Goal: Communication & Community: Participate in discussion

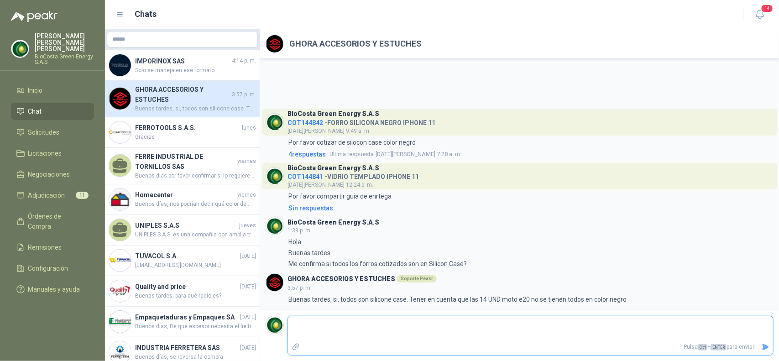
click at [379, 330] on textarea at bounding box center [530, 328] width 485 height 21
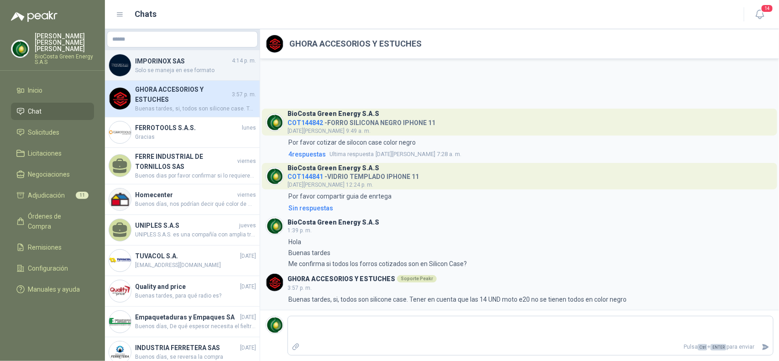
click at [176, 74] on div "IMPORINOX SAS 4:14 p. m. Solo se maneja en ese formato" at bounding box center [182, 65] width 155 height 31
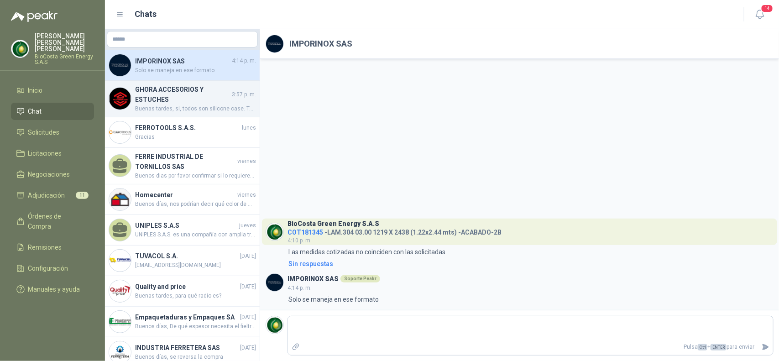
click at [168, 91] on h4 "GHORA ACCESORIOS Y ESTUCHES" at bounding box center [182, 94] width 95 height 20
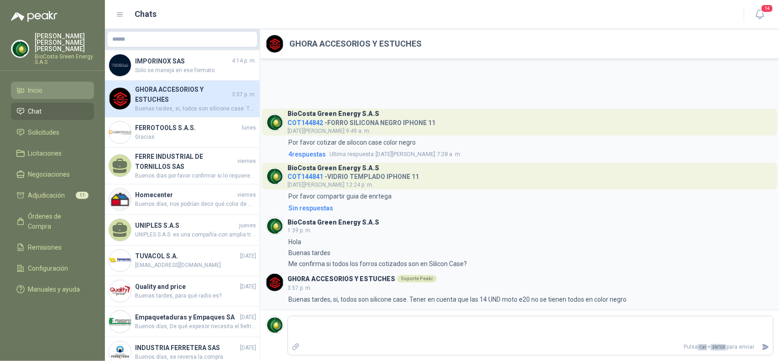
click at [62, 85] on li "Inicio" at bounding box center [52, 90] width 72 height 10
